Goal: Task Accomplishment & Management: Manage account settings

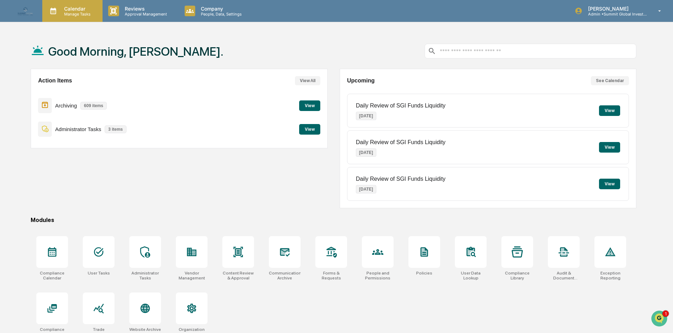
click at [73, 15] on p "Manage Tasks" at bounding box center [76, 14] width 36 height 5
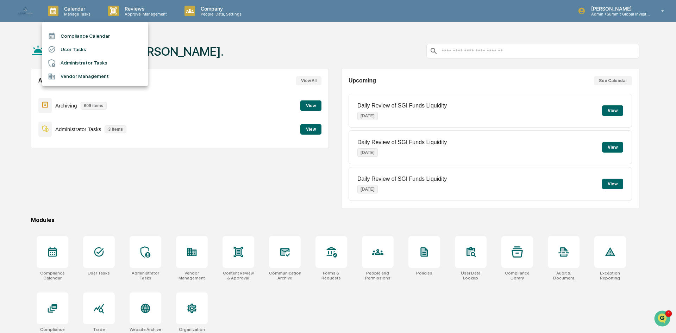
click at [83, 36] on li "Compliance Calendar" at bounding box center [95, 35] width 106 height 13
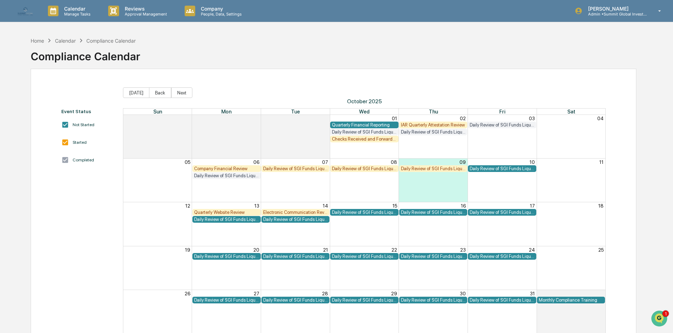
click at [278, 169] on div "Daily Review of SGI Funds Liquidity" at bounding box center [295, 168] width 65 height 5
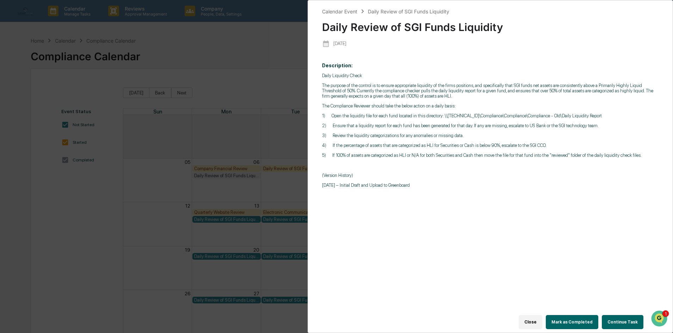
click at [567, 317] on button "Mark as Completed" at bounding box center [572, 322] width 52 height 14
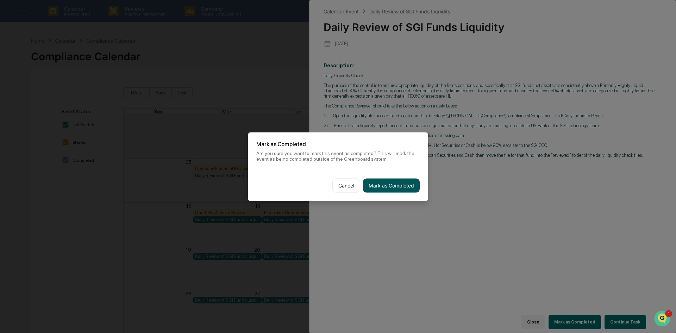
click at [401, 189] on button "Mark as Completed" at bounding box center [391, 185] width 57 height 14
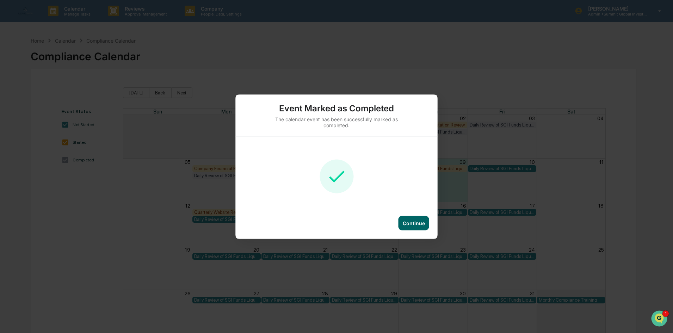
click at [417, 224] on div "Continue" at bounding box center [414, 223] width 22 height 6
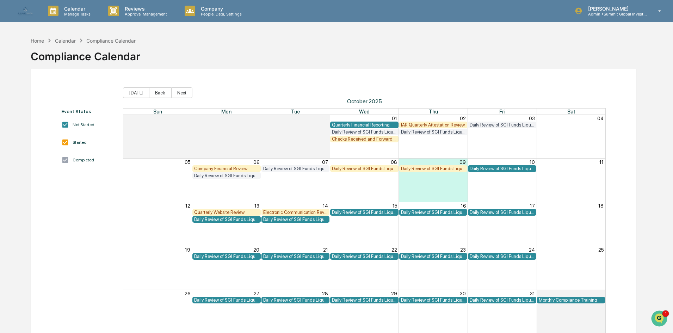
click at [362, 164] on div "08" at bounding box center [364, 162] width 69 height 7
click at [363, 167] on div "Daily Review of SGI Funds Liquidity" at bounding box center [364, 168] width 65 height 5
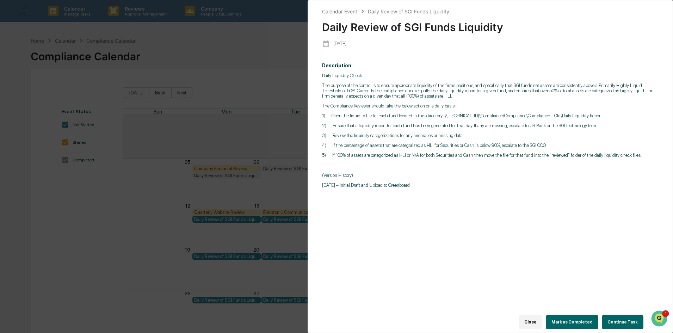
click at [574, 315] on button "Mark as Completed" at bounding box center [572, 322] width 52 height 14
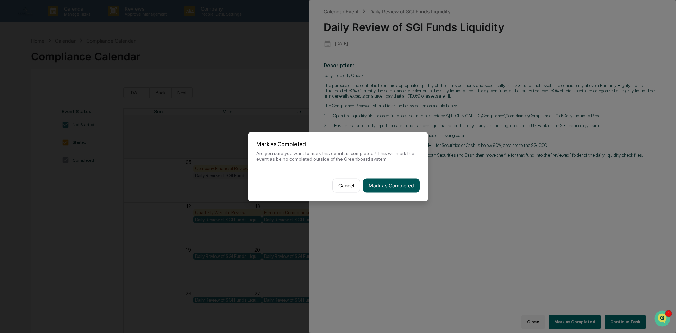
click at [393, 185] on button "Mark as Completed" at bounding box center [391, 185] width 57 height 14
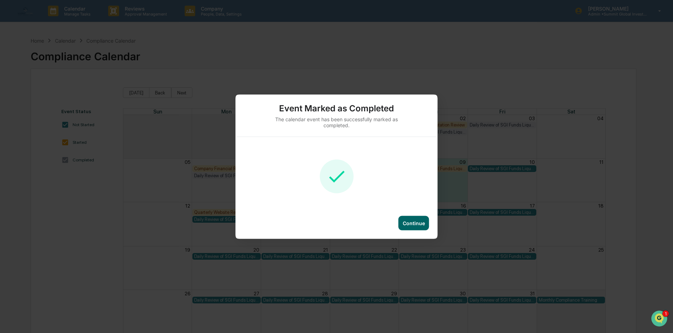
click at [411, 224] on div "Continue" at bounding box center [414, 223] width 22 height 6
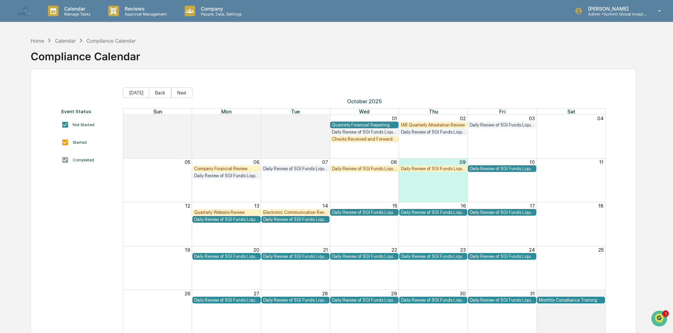
click at [307, 192] on div "Month View" at bounding box center [295, 180] width 69 height 43
